Goal: Task Accomplishment & Management: Manage account settings

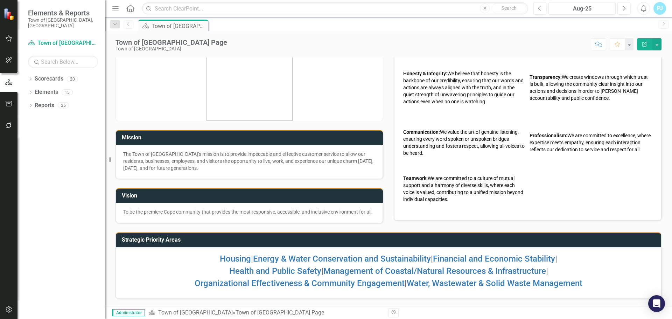
scroll to position [30, 0]
click at [33, 78] on icon "Dropdown" at bounding box center [30, 80] width 5 height 4
click at [35, 90] on icon "Dropdown" at bounding box center [33, 92] width 5 height 4
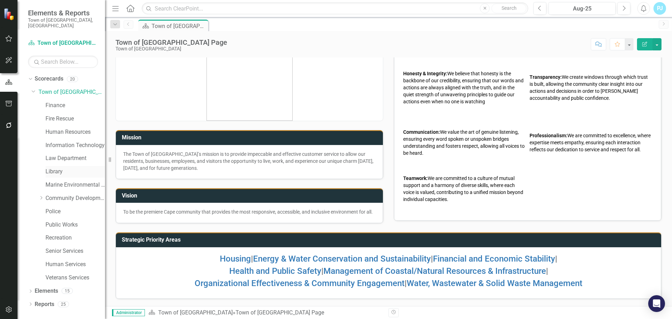
click at [54, 168] on link "Library" at bounding box center [74, 172] width 59 height 8
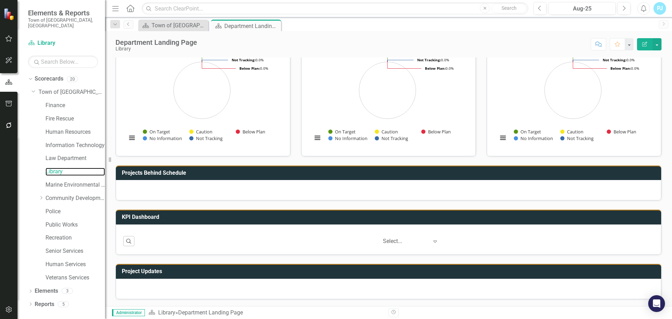
scroll to position [85, 0]
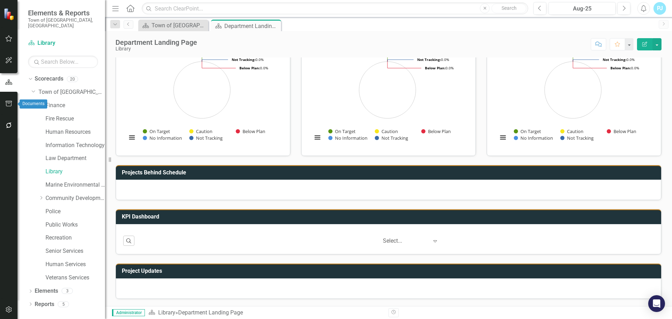
click at [7, 104] on icon "button" at bounding box center [8, 104] width 7 height 6
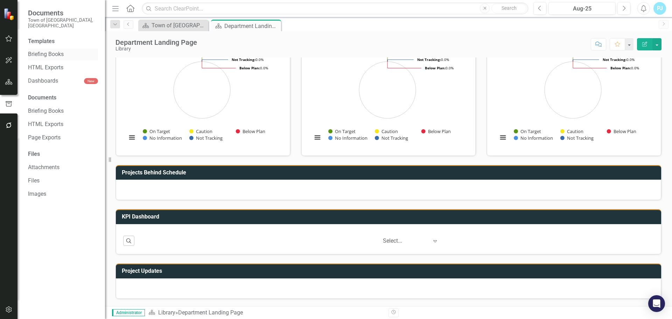
click at [40, 50] on link "Briefing Books" at bounding box center [63, 54] width 70 height 8
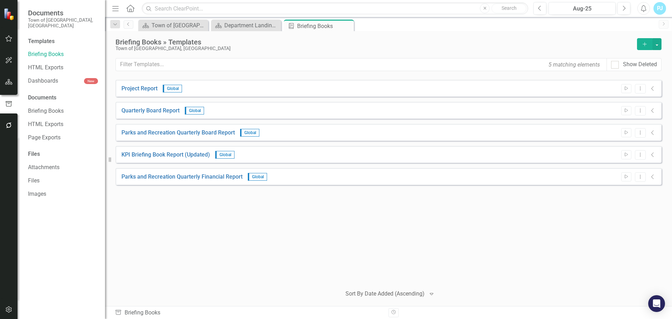
click at [34, 94] on div "Documents" at bounding box center [63, 98] width 70 height 8
click at [169, 88] on span "Global" at bounding box center [172, 89] width 19 height 8
click at [137, 152] on link "KPI Briefing Book Report (Updated)" at bounding box center [165, 155] width 89 height 8
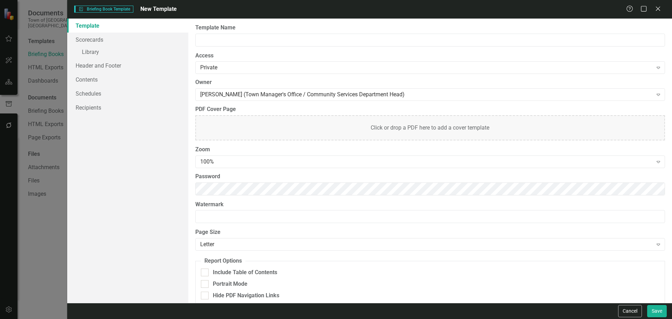
type input "KPI Briefing Book Report (Updated)"
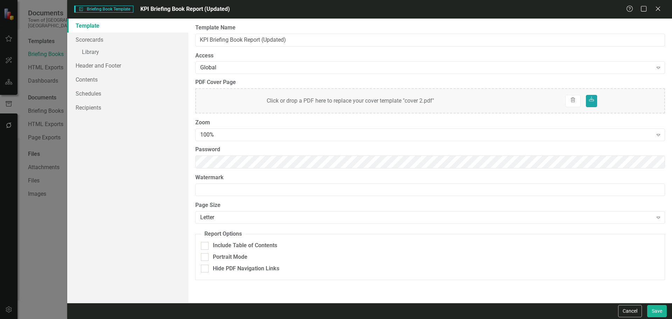
click at [593, 100] on icon at bounding box center [591, 99] width 5 height 5
click at [660, 8] on icon "Close" at bounding box center [657, 8] width 9 height 7
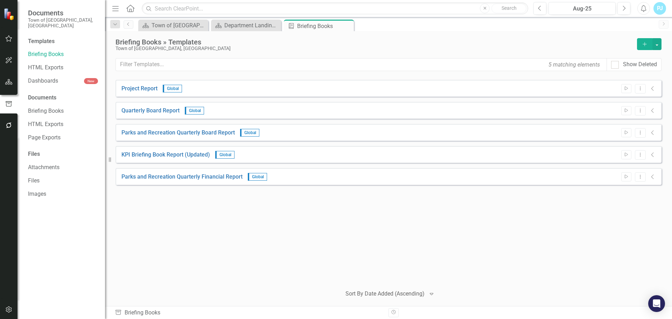
click at [225, 153] on span "Global" at bounding box center [224, 155] width 19 height 8
click at [174, 156] on link "KPI Briefing Book Report (Updated)" at bounding box center [165, 155] width 89 height 8
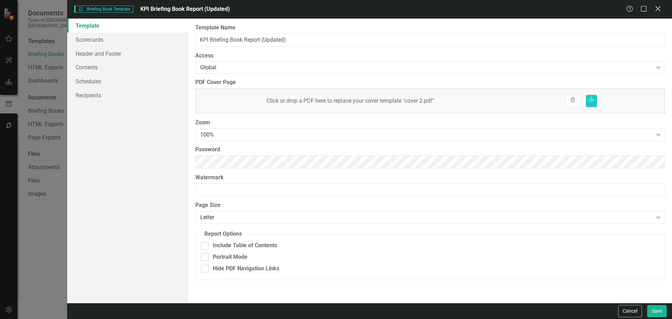
click at [657, 13] on div "Close" at bounding box center [657, 9] width 9 height 9
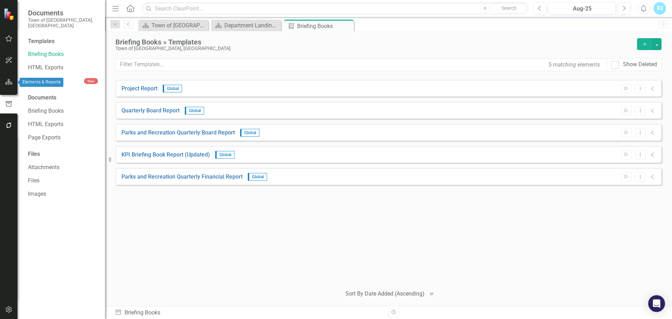
click at [10, 80] on icon "button" at bounding box center [8, 82] width 7 height 6
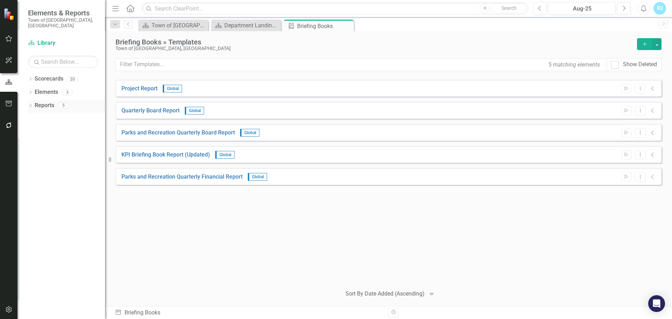
click at [31, 104] on icon "Dropdown" at bounding box center [30, 106] width 5 height 4
click at [49, 140] on link "KPI KPIs" at bounding box center [48, 144] width 21 height 8
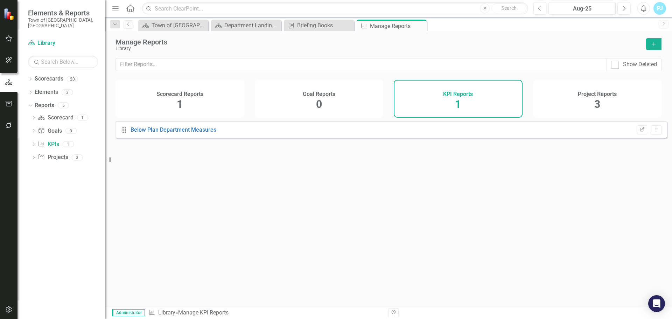
click at [443, 95] on h4 "KPI Reports" at bounding box center [458, 94] width 30 height 6
click at [3, 86] on button "button" at bounding box center [8, 83] width 17 height 12
click at [162, 23] on div "Town of [GEOGRAPHIC_DATA] Page" at bounding box center [174, 25] width 46 height 9
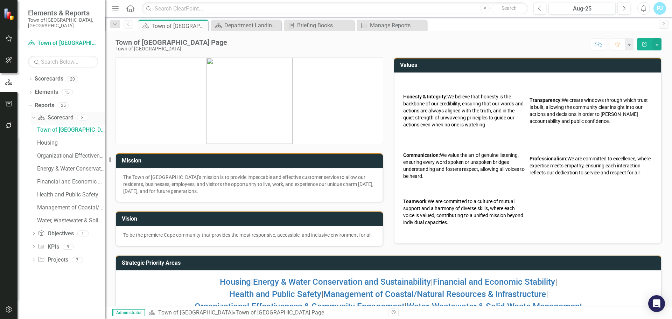
click at [52, 114] on link "Scorecard Scorecard" at bounding box center [55, 118] width 35 height 8
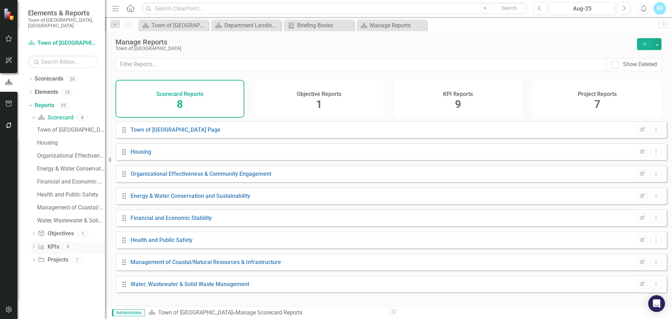
click at [56, 243] on link "KPI KPIs" at bounding box center [48, 247] width 21 height 8
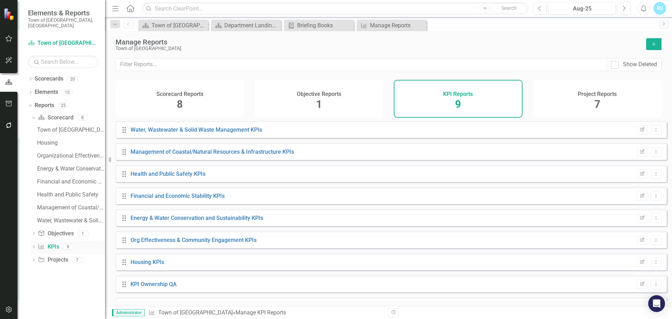
click at [50, 243] on link "KPI KPIs" at bounding box center [48, 247] width 21 height 8
click at [150, 287] on link "KPI Ownership QA" at bounding box center [154, 284] width 46 height 7
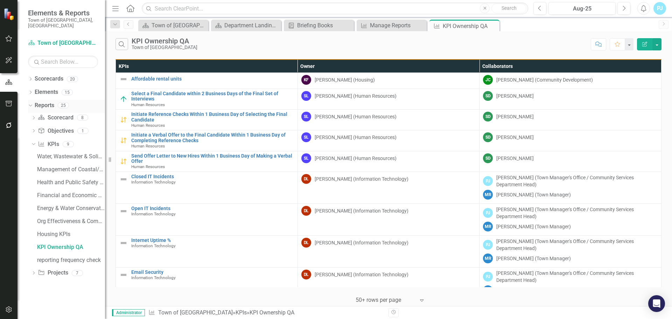
click at [31, 103] on icon "Dropdown" at bounding box center [30, 105] width 4 height 5
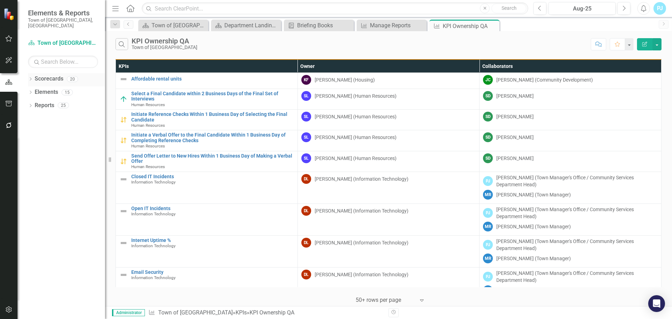
click at [31, 73] on div "Dropdown Scorecards 20" at bounding box center [66, 79] width 77 height 13
click at [31, 77] on icon at bounding box center [31, 78] width 2 height 3
click at [36, 90] on icon "Dropdown" at bounding box center [33, 92] width 5 height 4
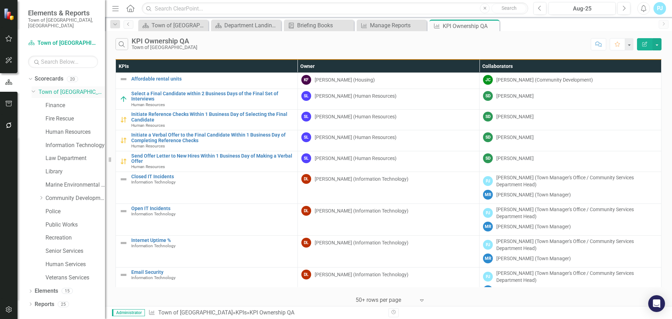
click at [35, 88] on icon "Dropdown" at bounding box center [33, 90] width 4 height 5
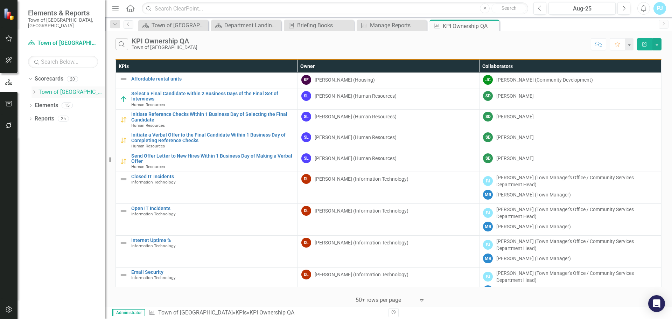
click at [35, 90] on icon "Dropdown" at bounding box center [33, 92] width 5 height 4
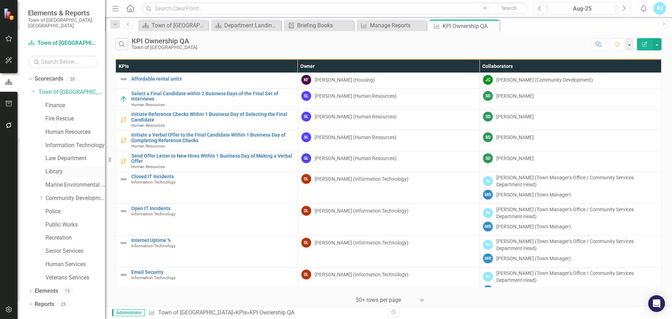
click at [62, 168] on link "Library" at bounding box center [74, 172] width 59 height 8
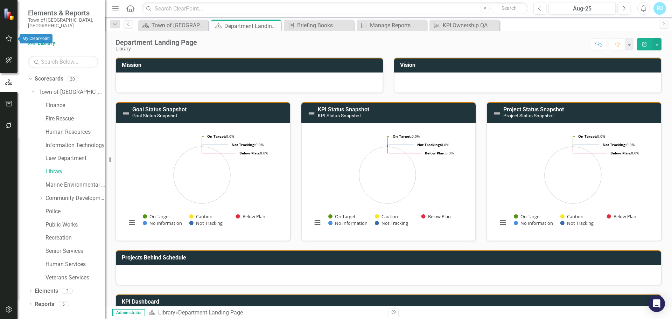
click at [10, 41] on icon "button" at bounding box center [9, 38] width 7 height 6
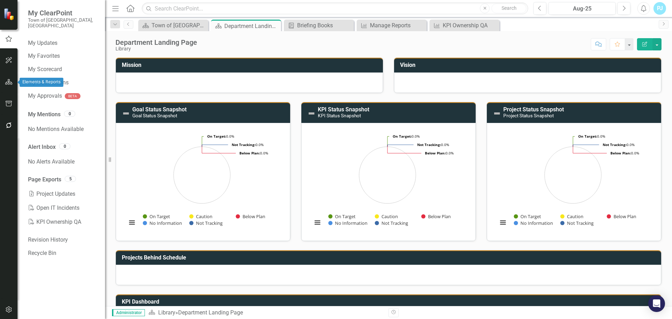
click at [8, 83] on icon "button" at bounding box center [8, 82] width 7 height 6
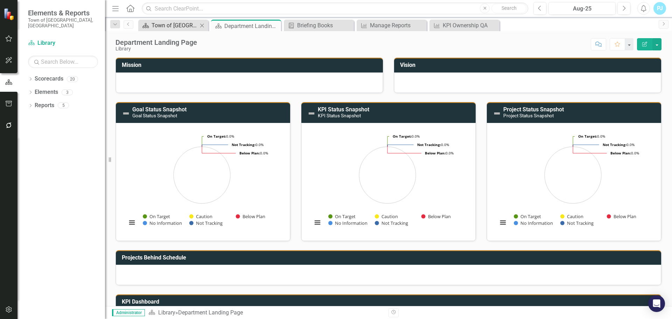
click at [155, 24] on div "Town of [GEOGRAPHIC_DATA] Page" at bounding box center [174, 25] width 46 height 9
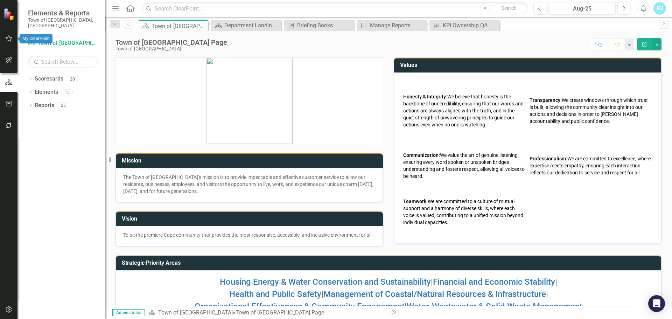
click at [6, 37] on icon "button" at bounding box center [8, 39] width 7 height 6
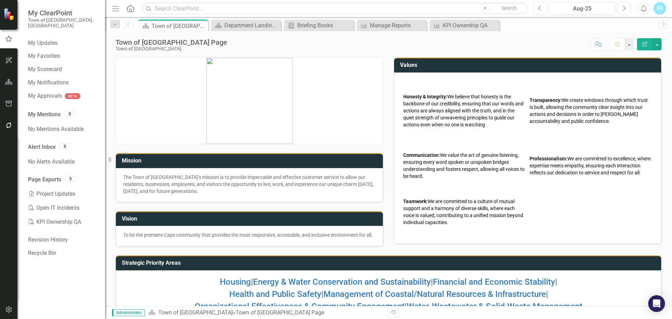
click at [117, 12] on icon "Menu" at bounding box center [115, 8] width 9 height 7
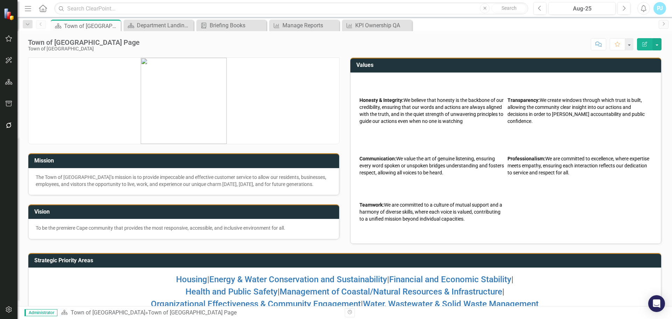
click at [31, 8] on icon "button" at bounding box center [28, 8] width 6 height 5
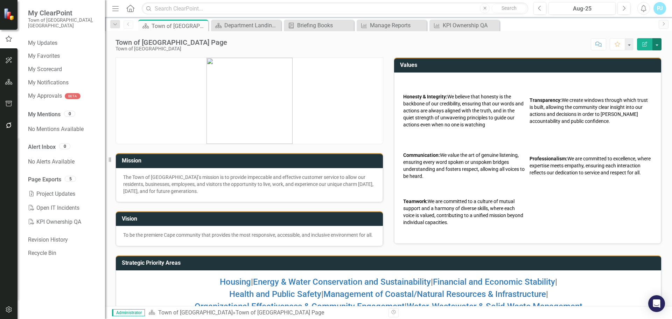
click at [659, 48] on button "button" at bounding box center [656, 44] width 9 height 12
click at [129, 9] on icon "Home" at bounding box center [130, 8] width 9 height 7
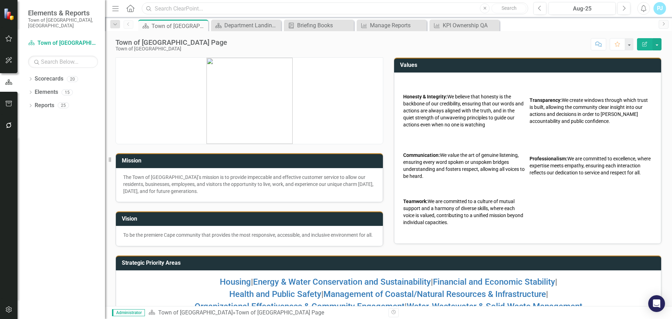
click at [190, 7] on input "text" at bounding box center [335, 8] width 386 height 12
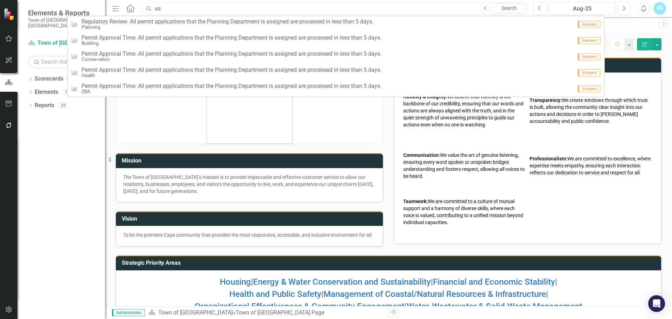
type input "u"
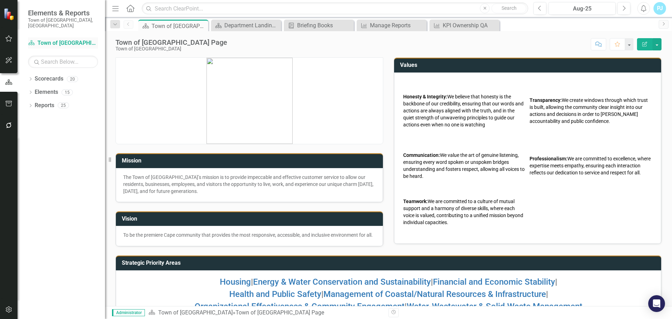
click at [59, 39] on link "Scorecard Town of [GEOGRAPHIC_DATA]" at bounding box center [63, 43] width 70 height 8
click at [9, 310] on icon "button" at bounding box center [9, 309] width 6 height 6
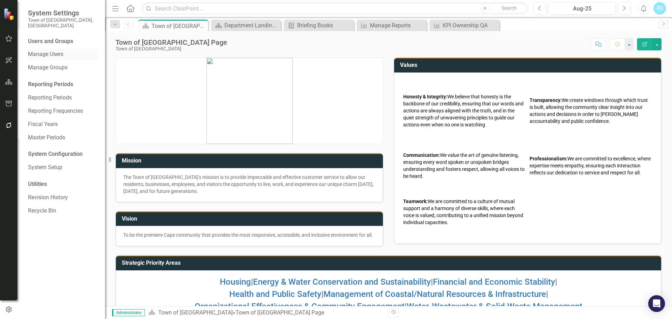
click at [52, 50] on link "Manage Users" at bounding box center [63, 54] width 70 height 8
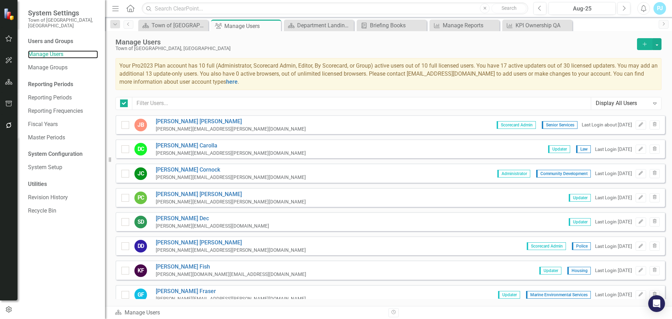
checkbox input "false"
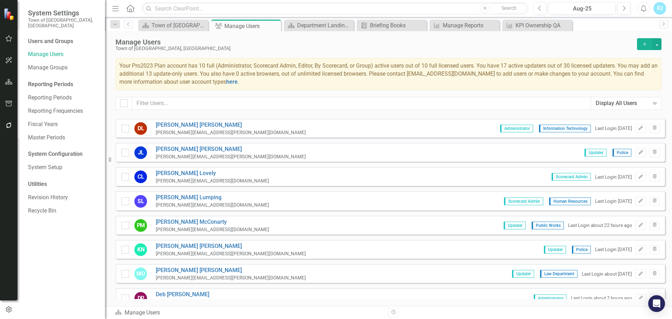
scroll to position [280, 0]
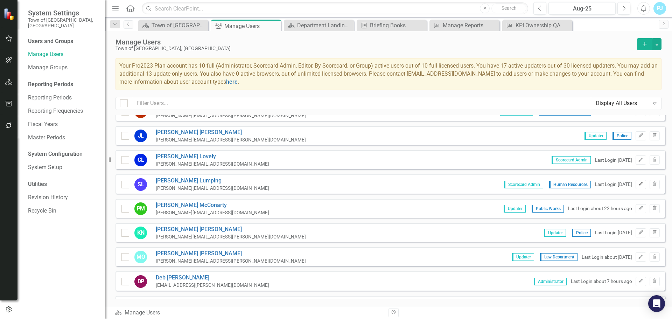
click at [638, 183] on icon "Edit" at bounding box center [640, 184] width 5 height 4
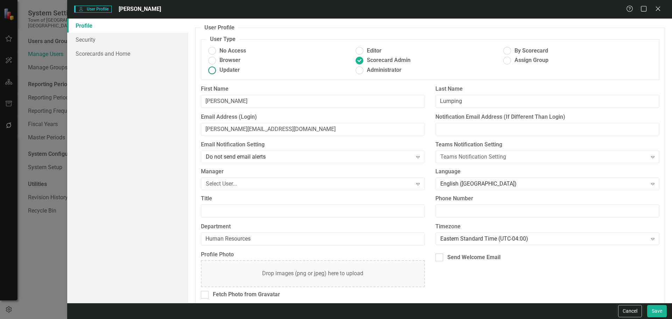
click at [212, 71] on ins at bounding box center [211, 70] width 11 height 11
click at [212, 71] on input "Updater" at bounding box center [211, 70] width 11 height 11
radio input "true"
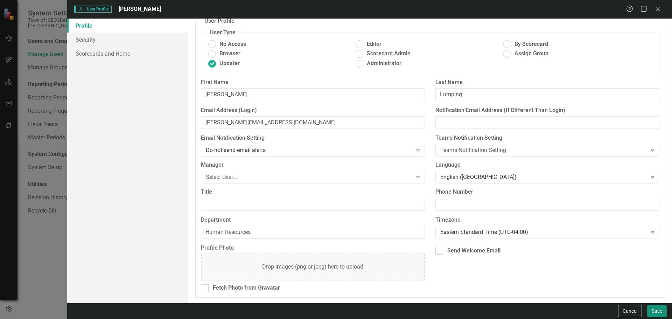
click at [656, 311] on button "Save" at bounding box center [657, 311] width 20 height 12
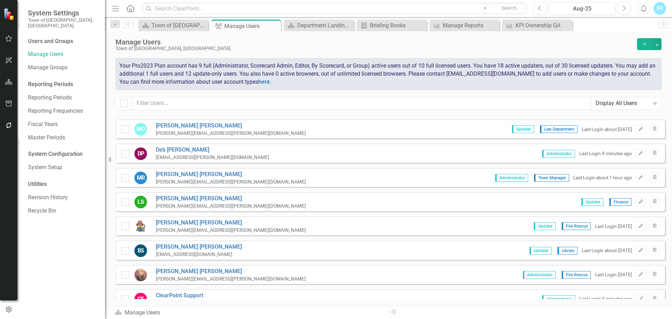
scroll to position [420, 0]
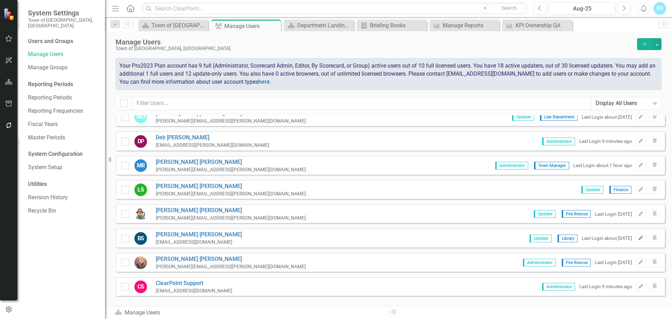
click at [638, 239] on icon "Edit" at bounding box center [640, 238] width 5 height 4
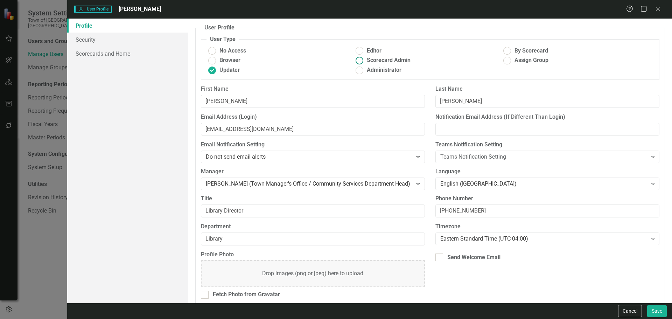
click at [358, 61] on ins at bounding box center [359, 60] width 11 height 11
click at [358, 61] on input "Scorecard Admin" at bounding box center [359, 60] width 11 height 11
radio input "true"
click at [654, 310] on button "Save" at bounding box center [657, 311] width 20 height 12
